Goal: Find specific page/section: Find specific page/section

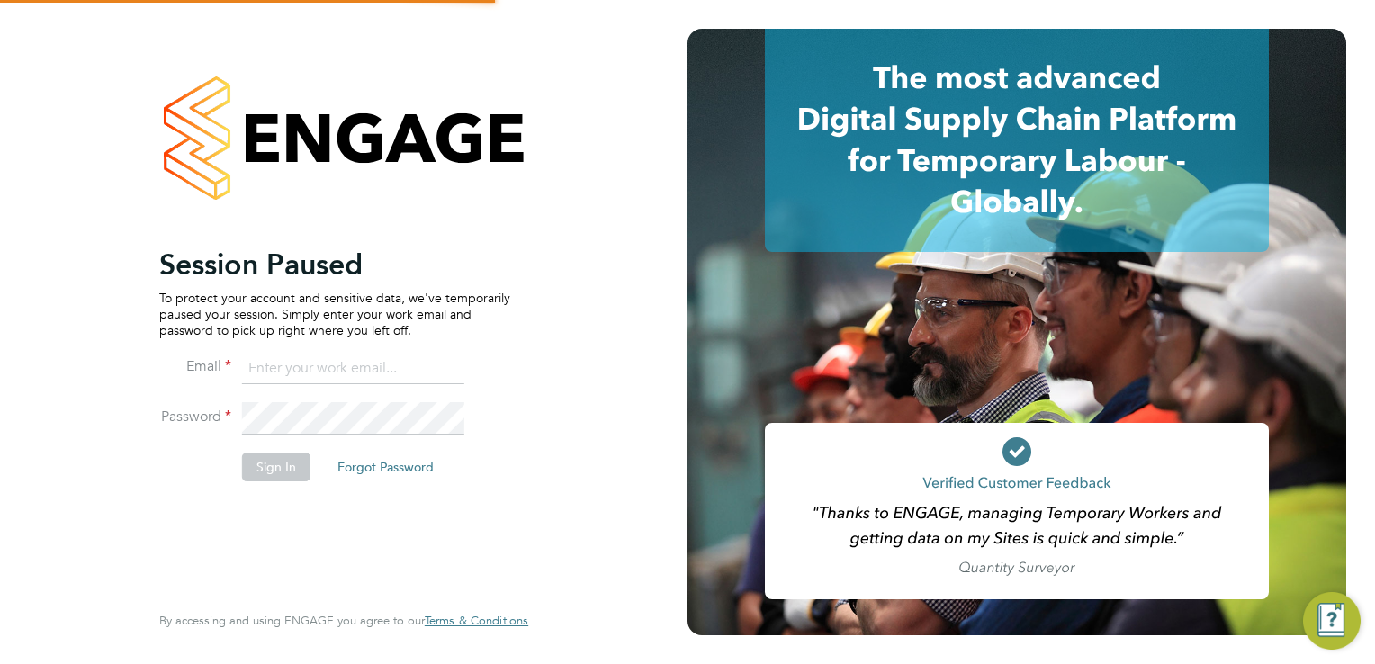
type input "andrew@borneltd.com"
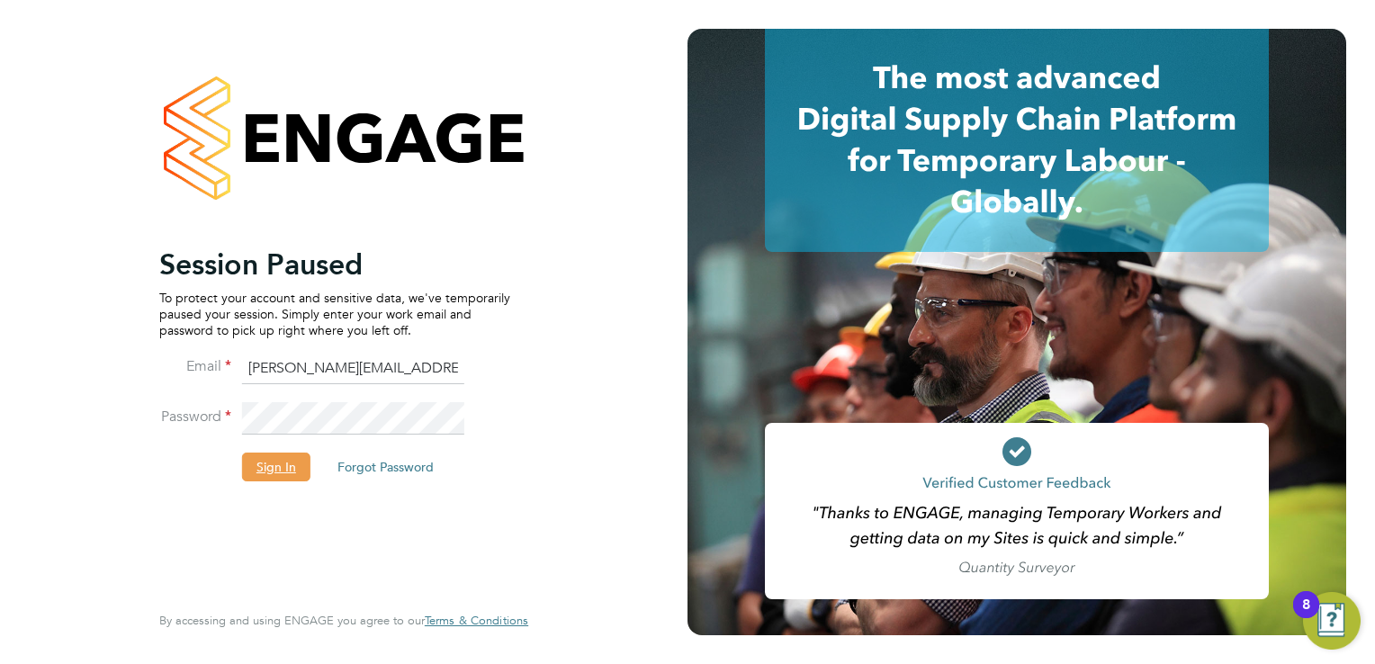
click at [288, 469] on button "Sign In" at bounding box center [276, 467] width 68 height 29
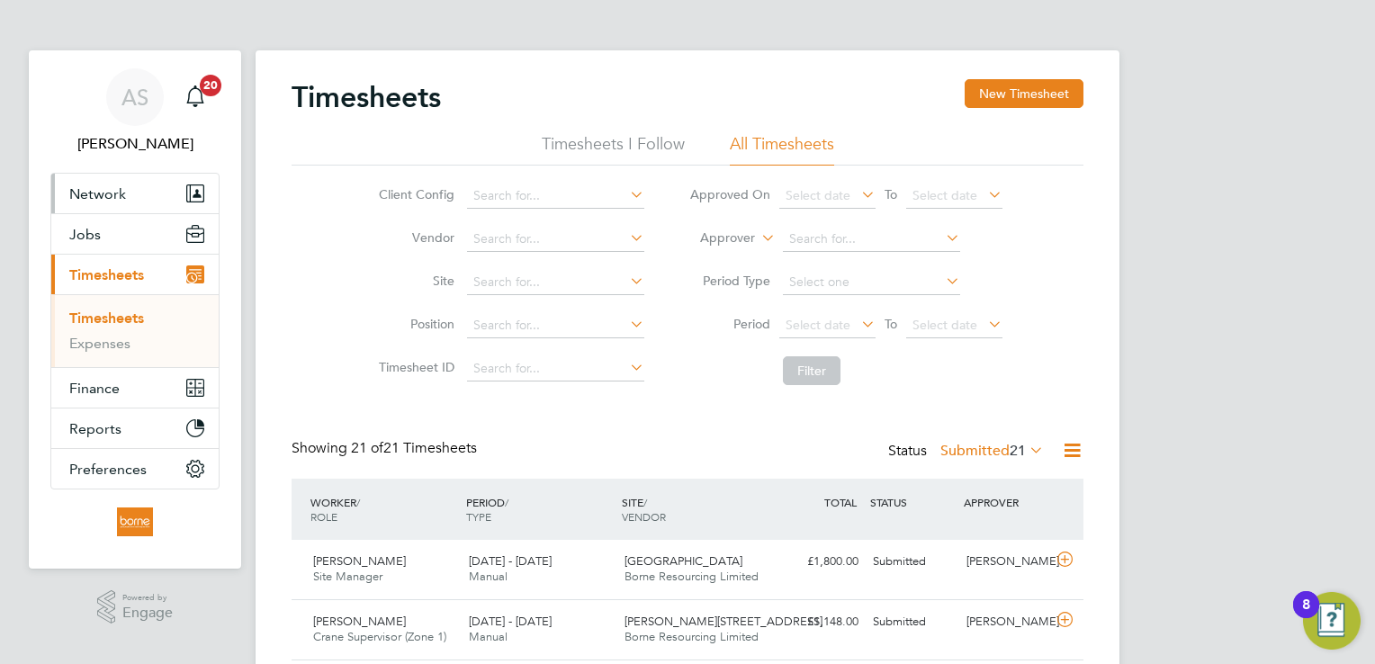
click at [95, 194] on span "Network" at bounding box center [97, 193] width 57 height 17
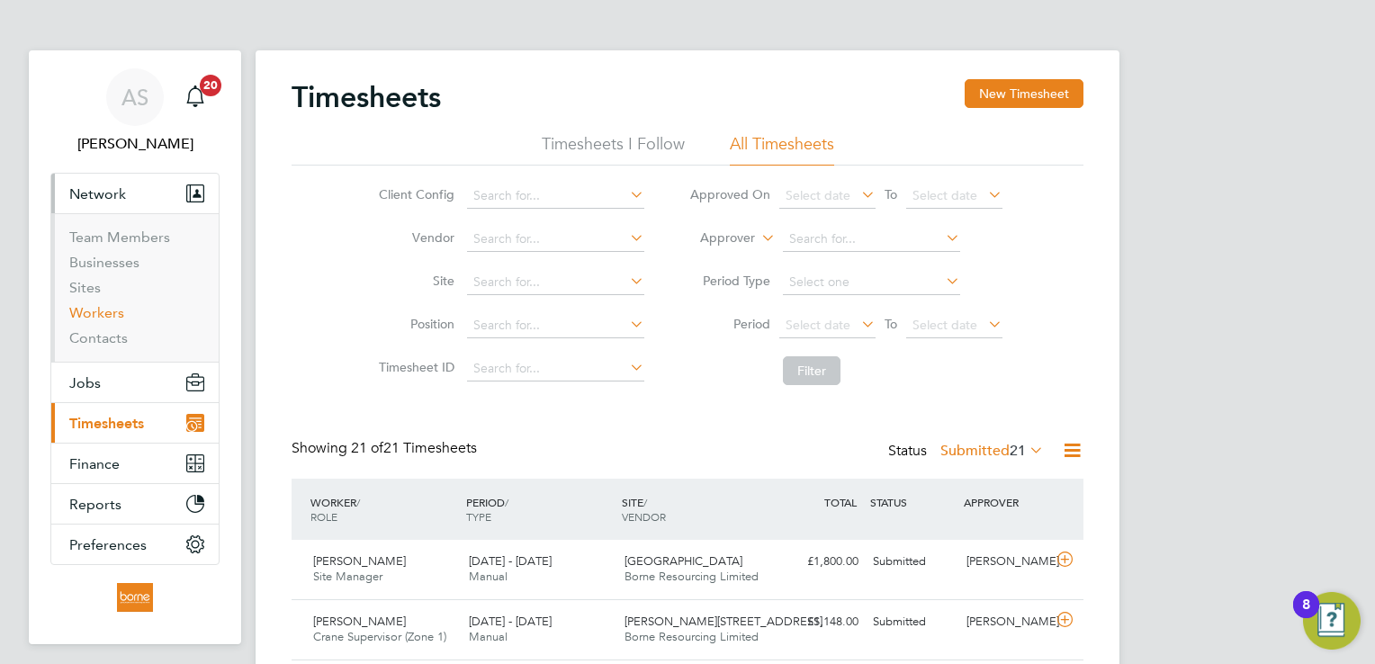
click at [91, 316] on link "Workers" at bounding box center [96, 312] width 55 height 17
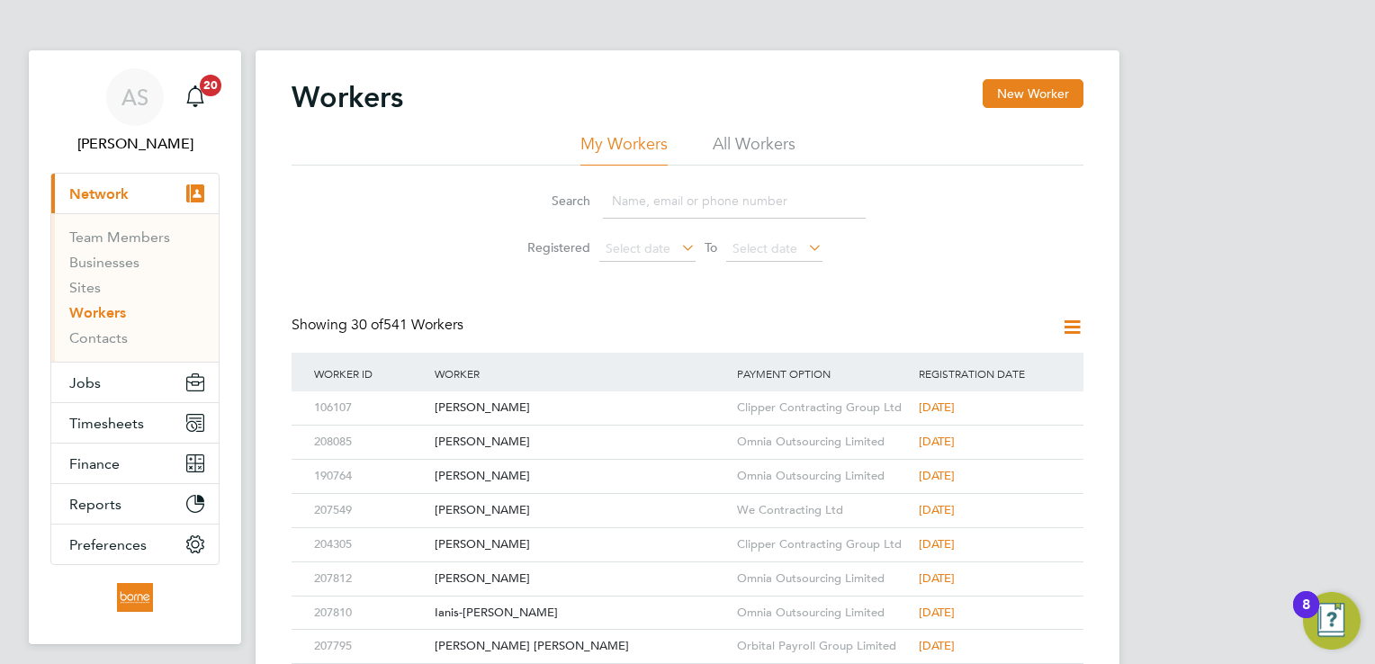
click at [632, 199] on input at bounding box center [734, 201] width 263 height 35
click at [84, 374] on span "Jobs" at bounding box center [85, 382] width 32 height 17
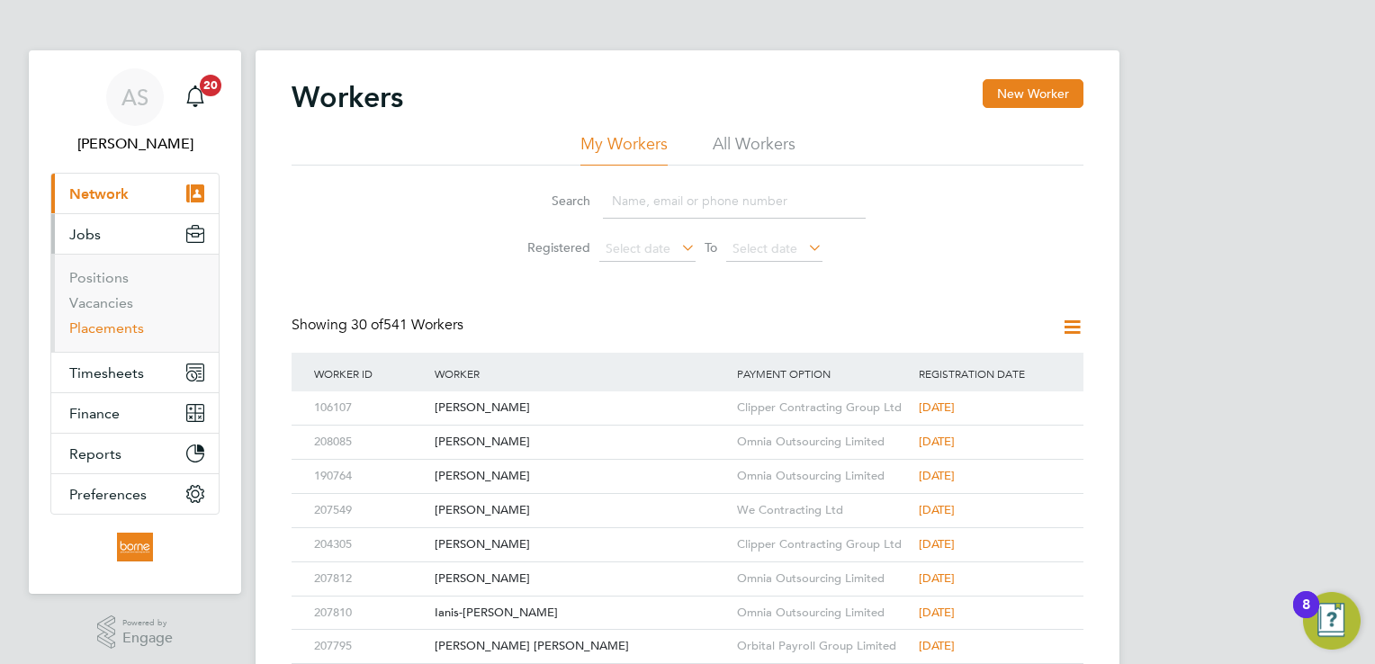
click at [118, 329] on link "Placements" at bounding box center [106, 328] width 75 height 17
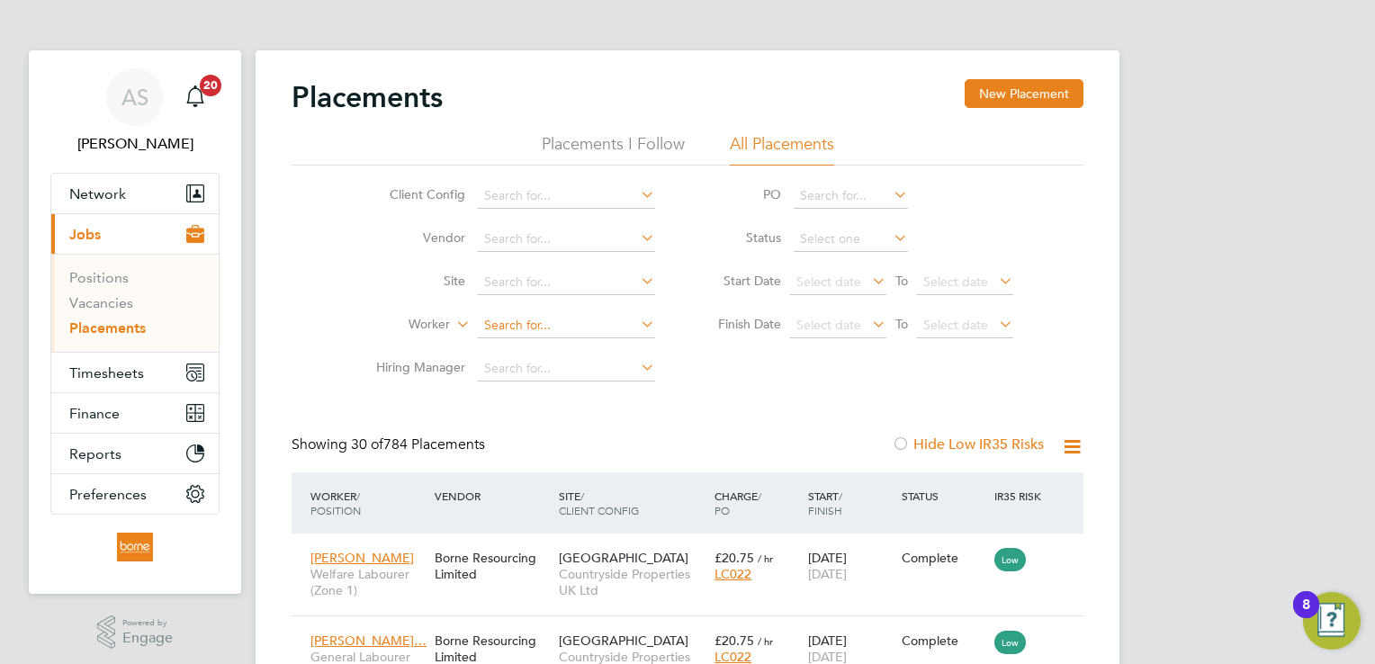
drag, startPoint x: 501, startPoint y: 322, endPoint x: 520, endPoint y: 328, distance: 19.7
click at [503, 322] on input at bounding box center [566, 325] width 177 height 25
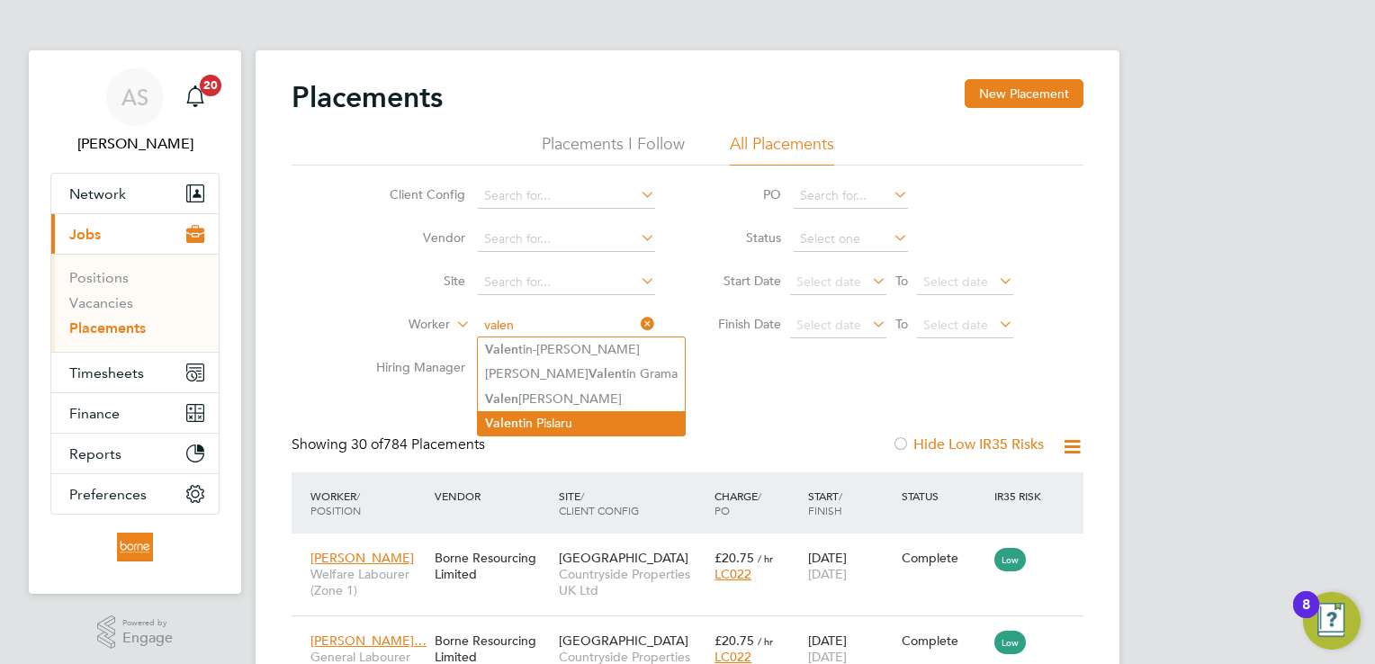
click at [595, 419] on li "Valen tin Pislaru" at bounding box center [581, 423] width 207 height 24
type input "[PERSON_NAME]"
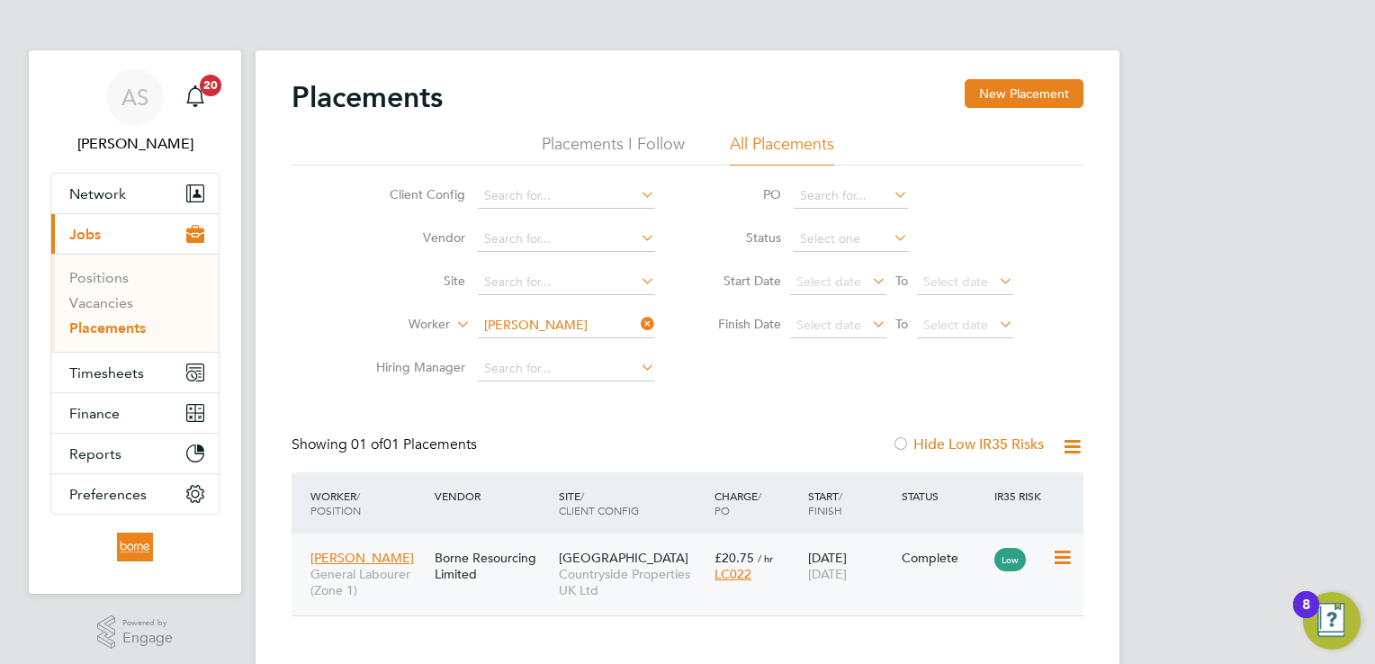
click at [623, 596] on span "Countryside Properties UK Ltd" at bounding box center [632, 582] width 147 height 32
click at [116, 376] on span "Timesheets" at bounding box center [106, 373] width 75 height 17
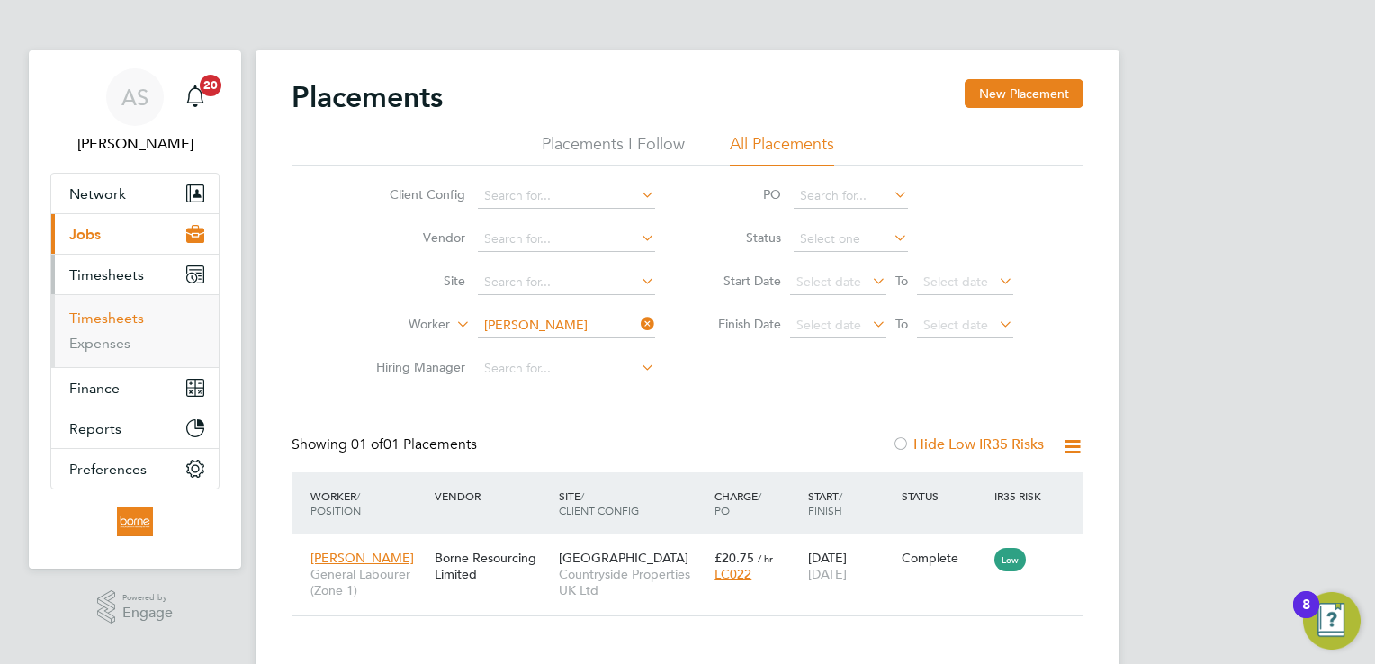
click at [123, 323] on link "Timesheets" at bounding box center [106, 318] width 75 height 17
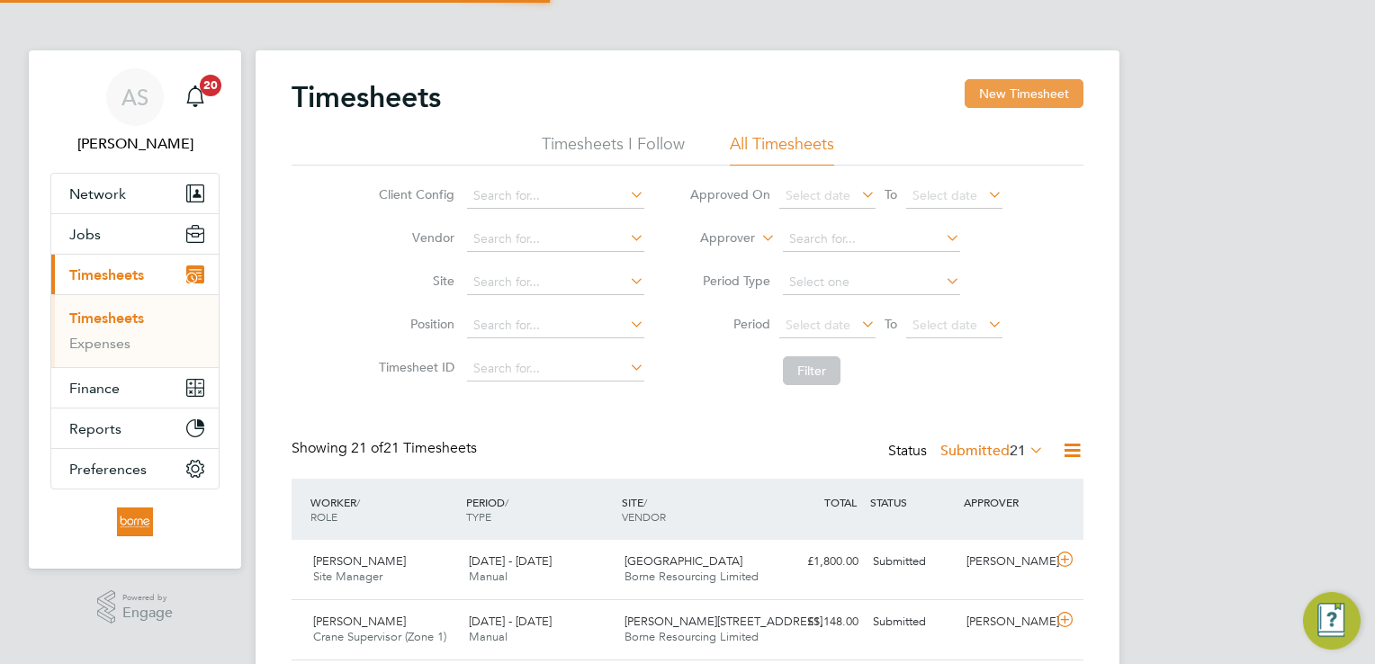
scroll to position [45, 157]
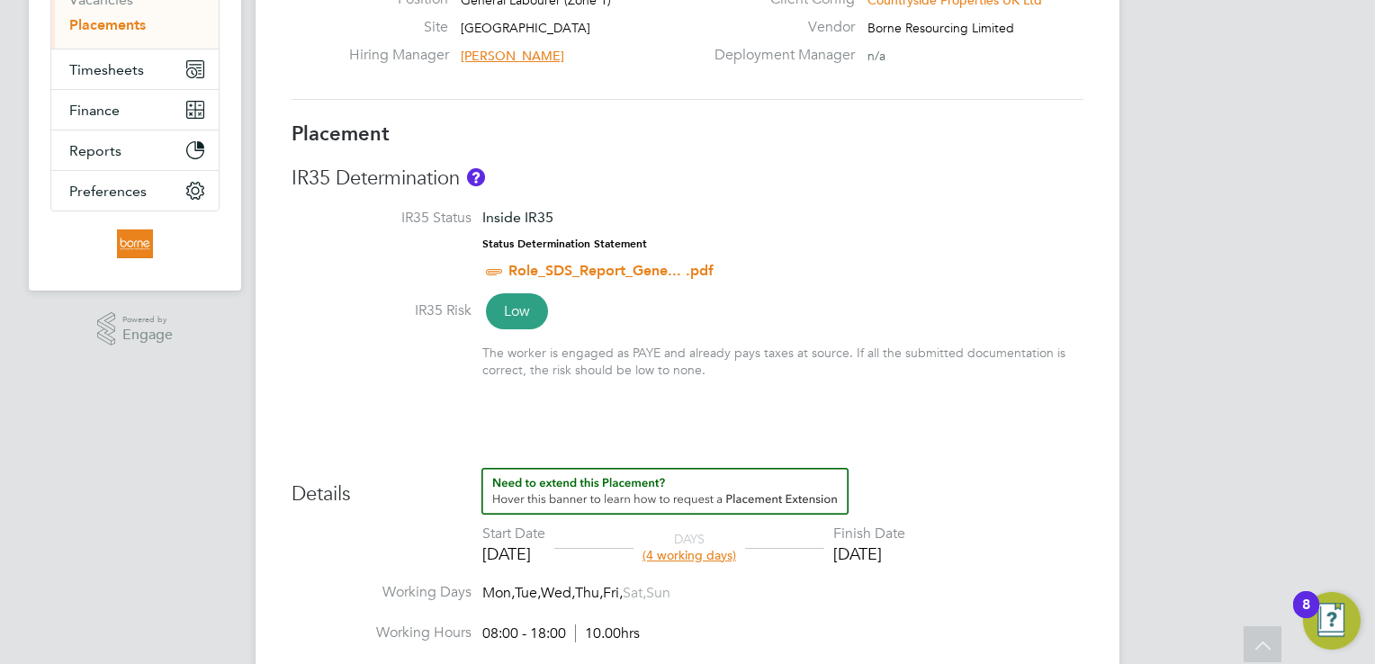
scroll to position [3, 0]
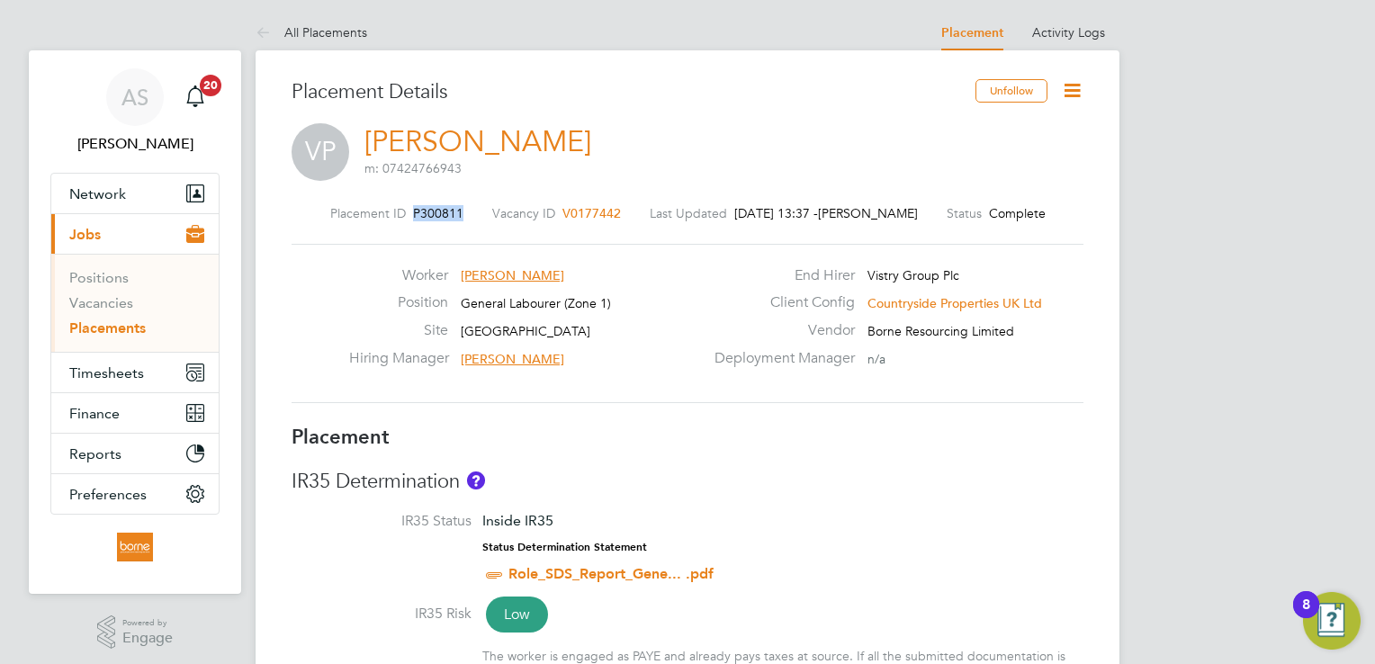
drag, startPoint x: 448, startPoint y: 217, endPoint x: 396, endPoint y: 213, distance: 52.3
click at [396, 213] on div "Placement ID P300811 Vacancy ID V0177442 Last Updated 01 Sep 2025, 13:37 - Andr…" at bounding box center [688, 213] width 792 height 16
drag, startPoint x: 396, startPoint y: 213, endPoint x: 414, endPoint y: 209, distance: 18.6
copy span "P300811"
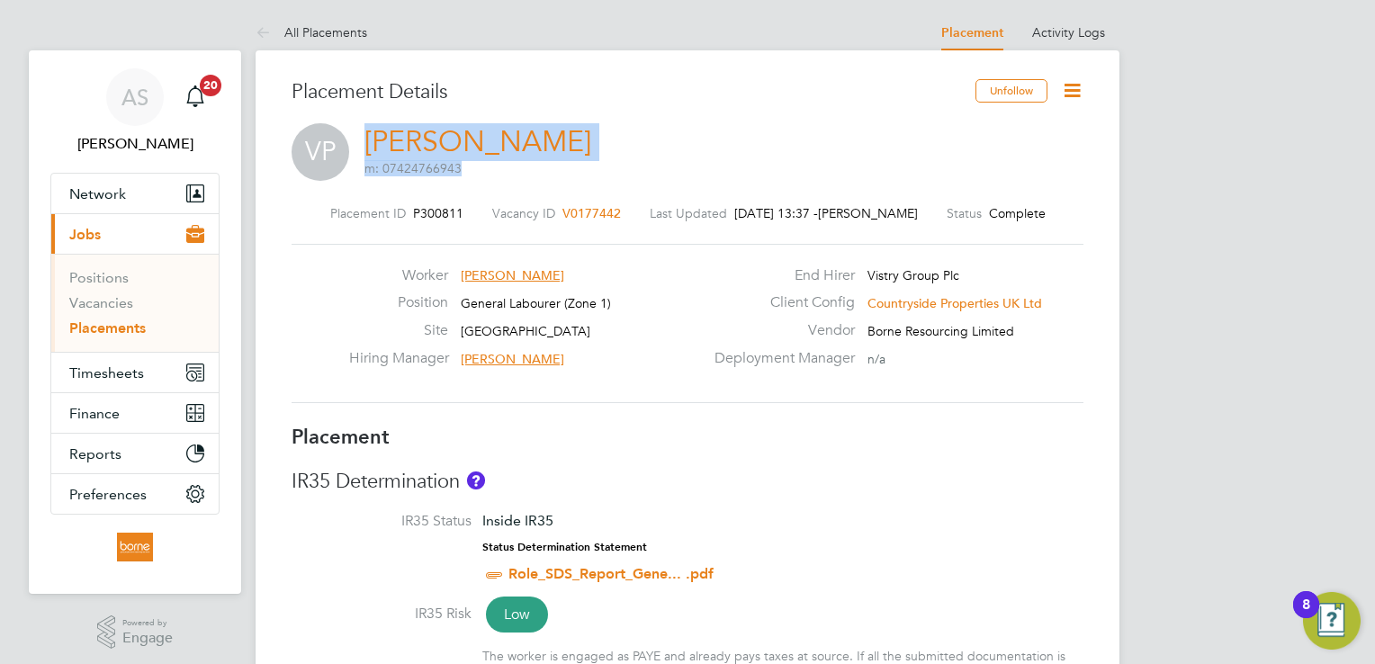
drag, startPoint x: 564, startPoint y: 143, endPoint x: 368, endPoint y: 135, distance: 196.4
click at [368, 135] on div "VP Valentin Pislaru m: 07424766943" at bounding box center [688, 153] width 792 height 61
drag, startPoint x: 368, startPoint y: 135, endPoint x: 399, endPoint y: 135, distance: 30.6
copy h2 "Valentin Pislaru m: 07424766943"
